Goal: Check status: Check status

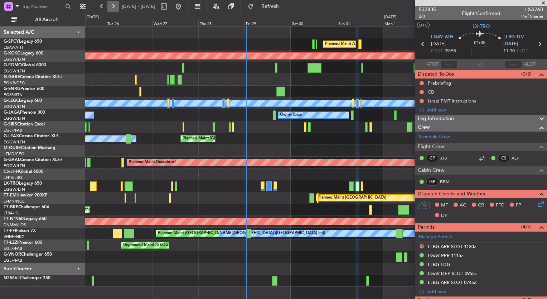
click at [111, 10] on button at bounding box center [112, 6] width 11 height 11
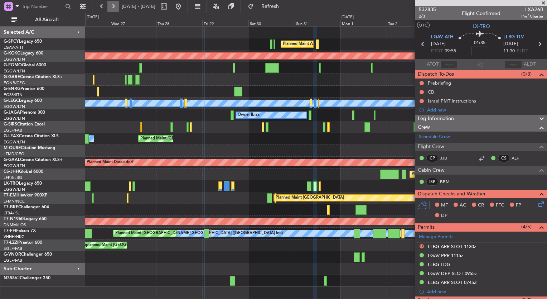
click at [111, 10] on button at bounding box center [112, 6] width 11 height 11
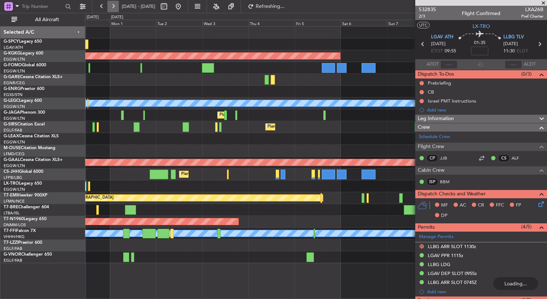
click at [111, 10] on button at bounding box center [112, 6] width 11 height 11
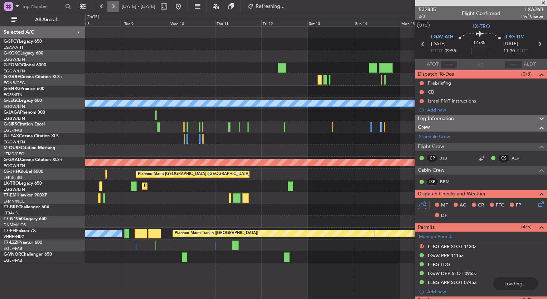
click at [111, 10] on button at bounding box center [112, 6] width 11 height 11
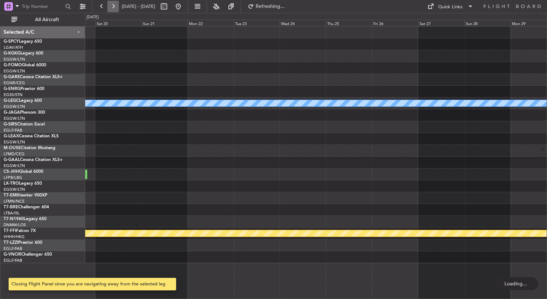
click at [111, 10] on button at bounding box center [112, 6] width 11 height 11
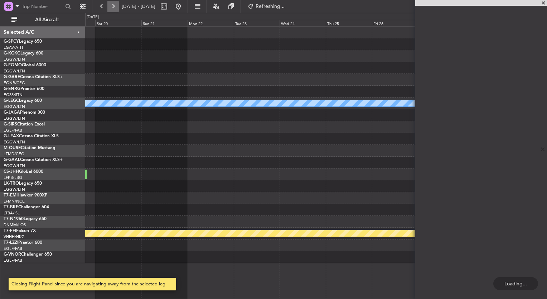
click at [111, 10] on button at bounding box center [112, 6] width 11 height 11
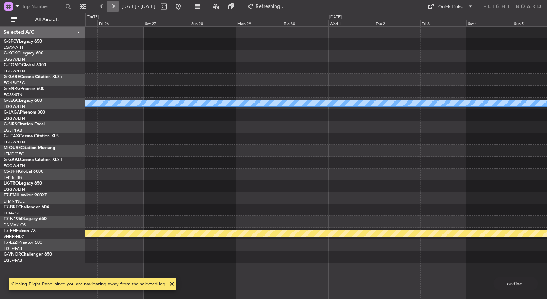
click at [111, 10] on button at bounding box center [112, 6] width 11 height 11
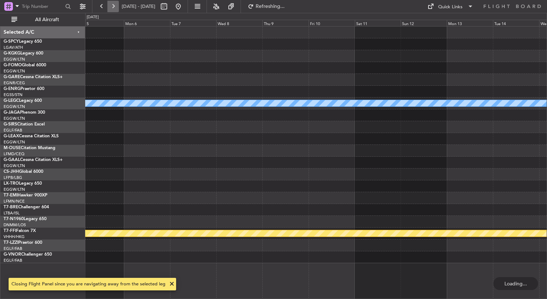
click at [111, 10] on button at bounding box center [112, 6] width 11 height 11
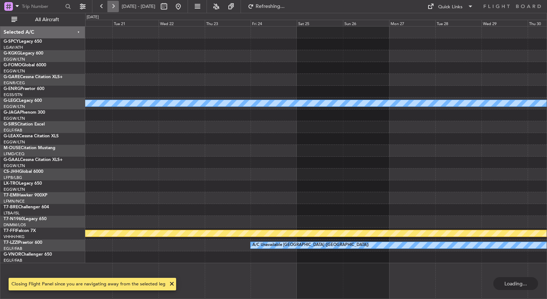
click at [111, 10] on button at bounding box center [112, 6] width 11 height 11
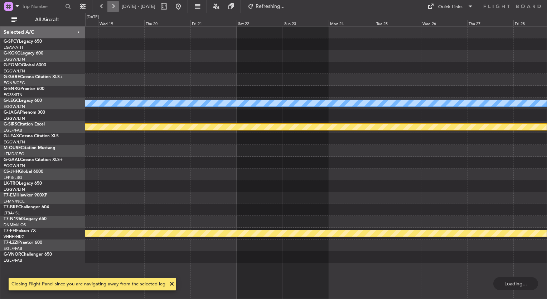
click at [111, 10] on button at bounding box center [112, 6] width 11 height 11
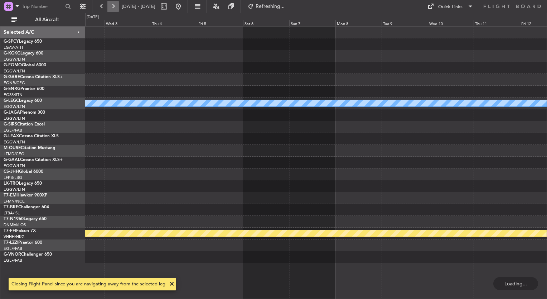
click at [111, 10] on button at bounding box center [112, 6] width 11 height 11
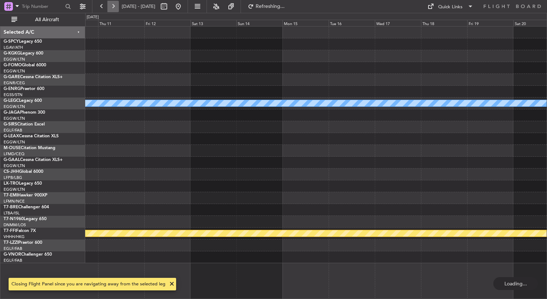
click at [111, 10] on button at bounding box center [112, 6] width 11 height 11
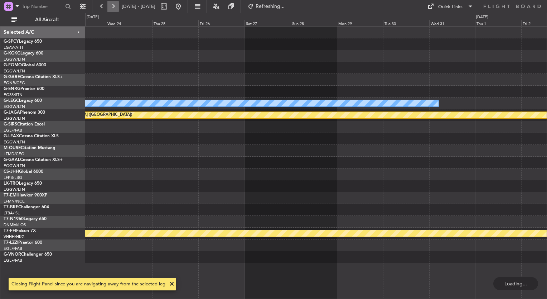
click at [111, 10] on button at bounding box center [112, 6] width 11 height 11
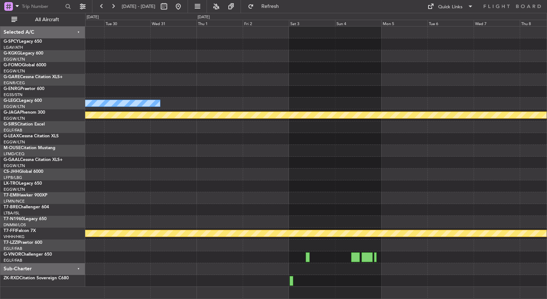
click at [416, 130] on div "Owner A/C Unavailable [GEOGRAPHIC_DATA] ([GEOGRAPHIC_DATA]) [GEOGRAPHIC_DATA] (…" at bounding box center [315, 156] width 461 height 260
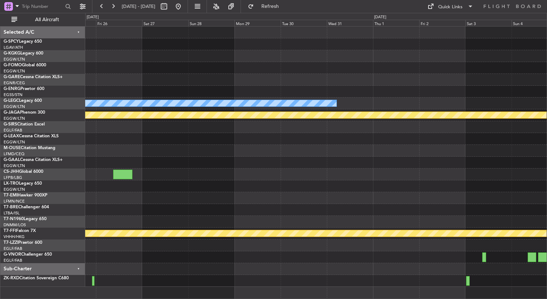
click at [386, 68] on div at bounding box center [315, 68] width 461 height 12
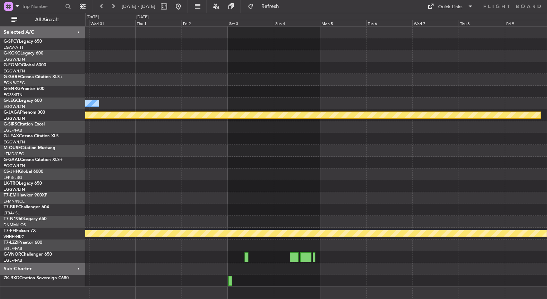
click at [106, 76] on div "Owner A/C Unavailable [GEOGRAPHIC_DATA] ([GEOGRAPHIC_DATA]) [GEOGRAPHIC_DATA] (…" at bounding box center [315, 156] width 461 height 260
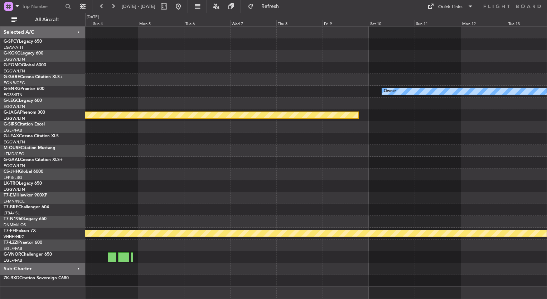
click at [95, 88] on div "Owner [GEOGRAPHIC_DATA] ([GEOGRAPHIC_DATA]) Planned Maint Geneva ([GEOGRAPHIC_D…" at bounding box center [315, 156] width 461 height 260
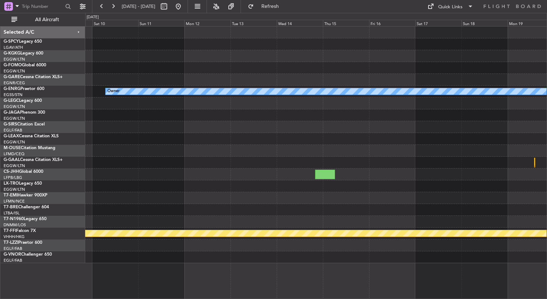
click at [169, 143] on div "Owner [GEOGRAPHIC_DATA] ([GEOGRAPHIC_DATA]) Planned Maint Geneva ([GEOGRAPHIC_D…" at bounding box center [315, 144] width 461 height 236
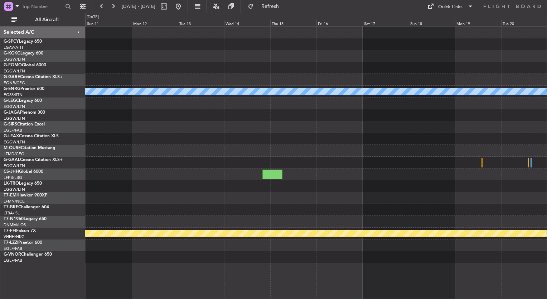
click at [376, 151] on div at bounding box center [315, 151] width 461 height 12
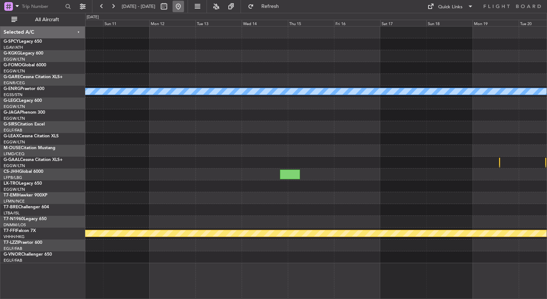
click at [184, 7] on button at bounding box center [178, 6] width 11 height 11
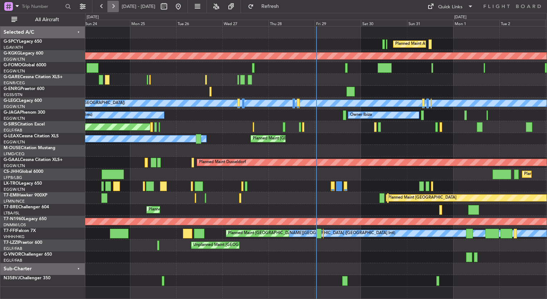
click at [112, 6] on button at bounding box center [112, 6] width 11 height 11
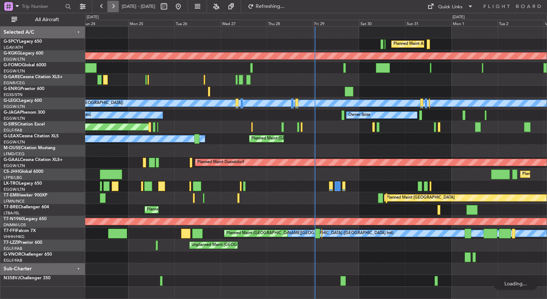
click at [112, 6] on button at bounding box center [112, 6] width 11 height 11
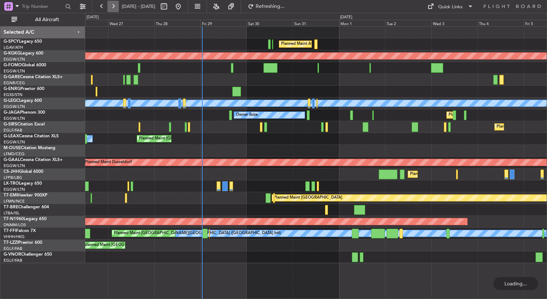
click at [112, 6] on button at bounding box center [112, 6] width 11 height 11
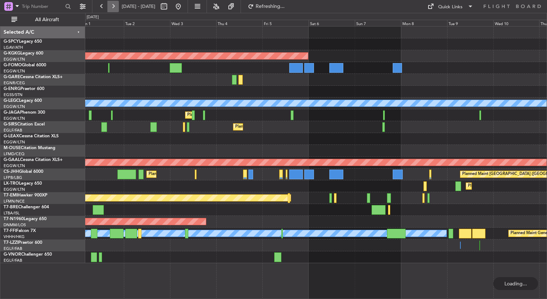
click at [112, 6] on button at bounding box center [112, 6] width 11 height 11
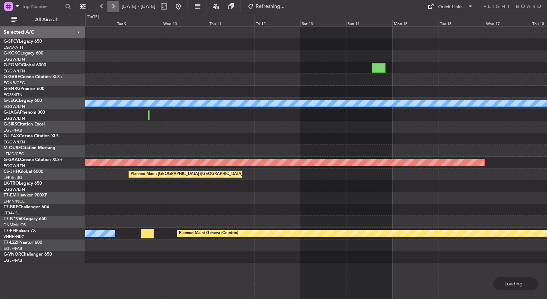
click at [112, 6] on button at bounding box center [112, 6] width 11 height 11
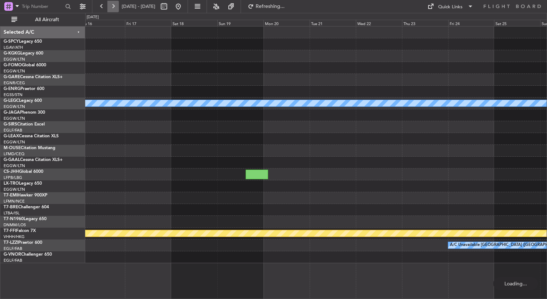
click at [112, 6] on button at bounding box center [112, 6] width 11 height 11
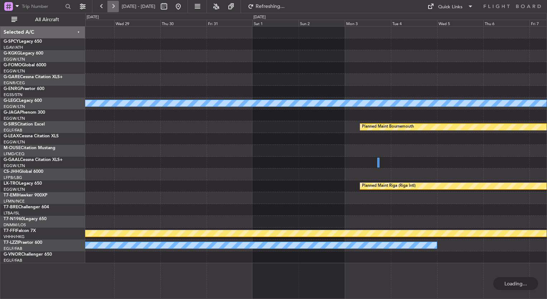
click at [112, 6] on button at bounding box center [112, 6] width 11 height 11
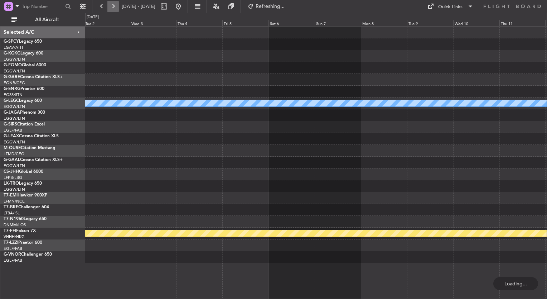
click at [112, 6] on button at bounding box center [112, 6] width 11 height 11
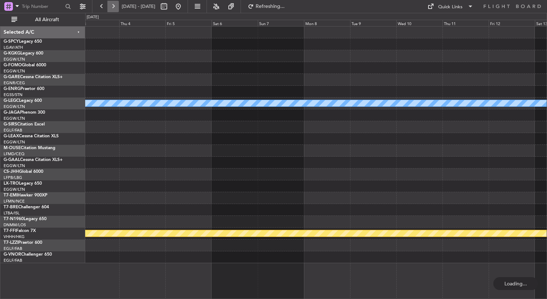
click at [112, 6] on button at bounding box center [112, 6] width 11 height 11
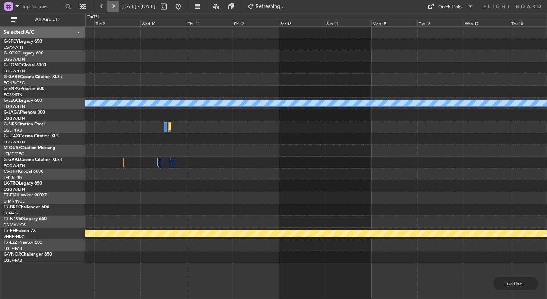
click at [112, 6] on button at bounding box center [112, 6] width 11 height 11
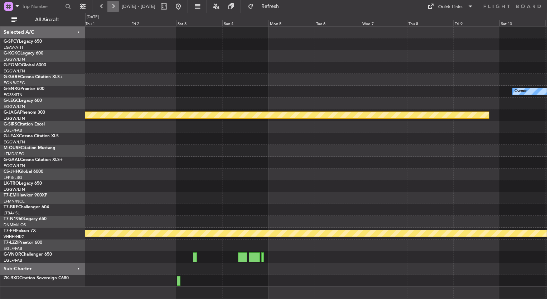
click at [109, 8] on button at bounding box center [112, 6] width 11 height 11
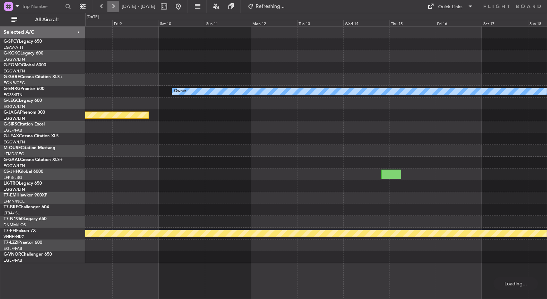
click at [109, 8] on button at bounding box center [112, 6] width 11 height 11
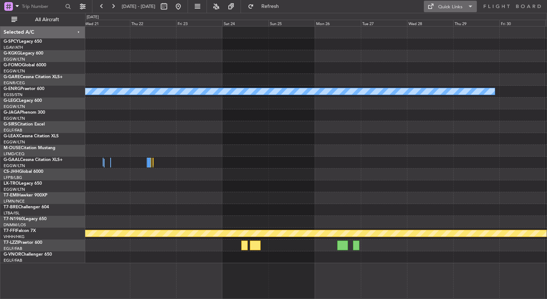
click at [456, 11] on button "Quick Links" at bounding box center [450, 6] width 53 height 11
click at [451, 24] on button "Trip Builder" at bounding box center [451, 23] width 54 height 17
click at [184, 4] on button at bounding box center [178, 6] width 11 height 11
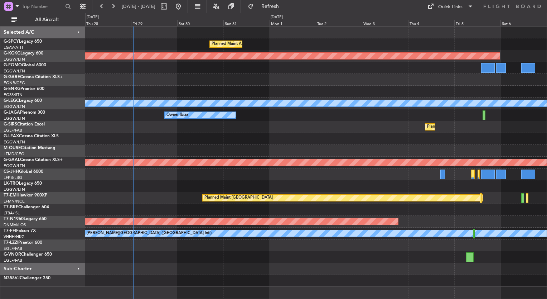
click at [181, 176] on div "Planned Maint [GEOGRAPHIC_DATA] ([GEOGRAPHIC_DATA])" at bounding box center [315, 174] width 461 height 12
